Goal: Task Accomplishment & Management: Manage account settings

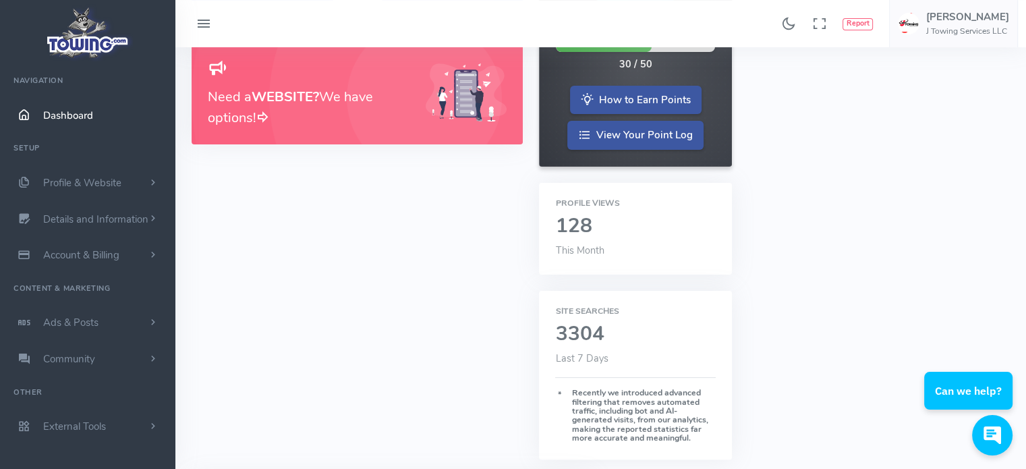
scroll to position [40, 0]
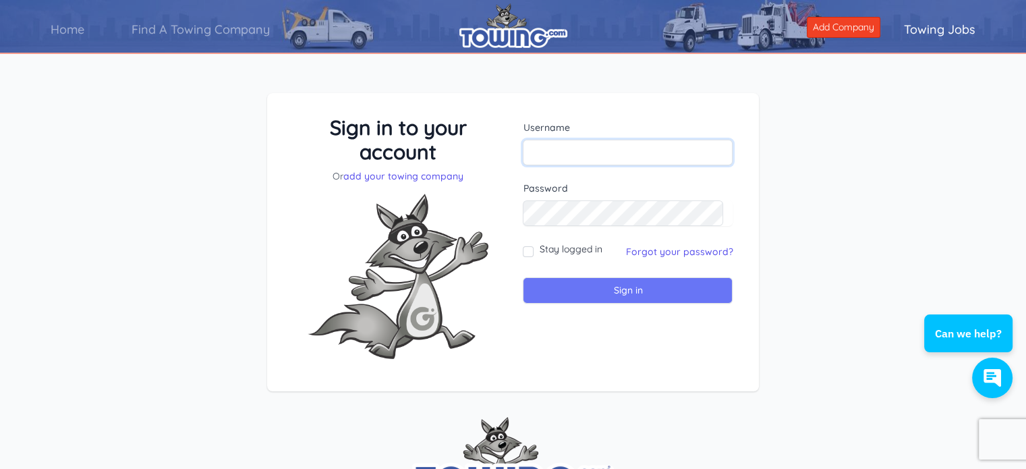
type input "[EMAIL_ADDRESS][DOMAIN_NAME]"
click at [652, 288] on input "Sign in" at bounding box center [628, 290] width 210 height 26
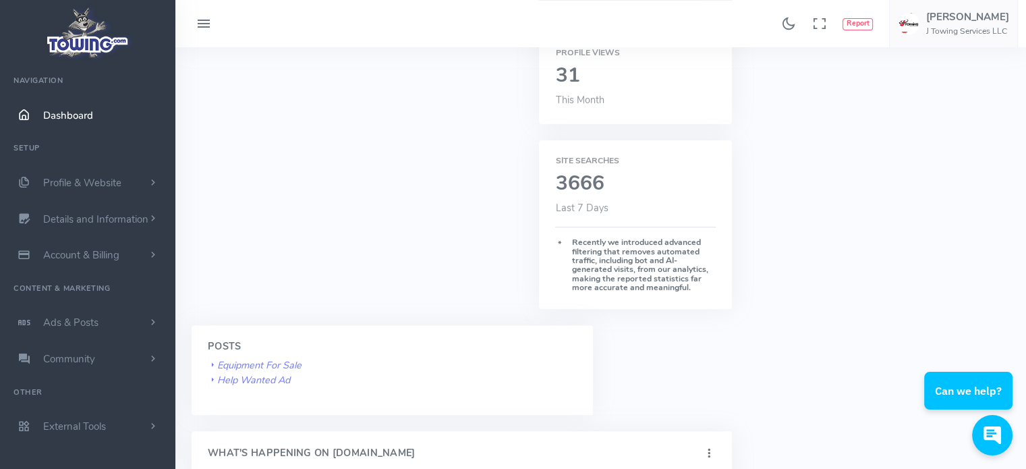
scroll to position [337, 0]
